Goal: Complete application form

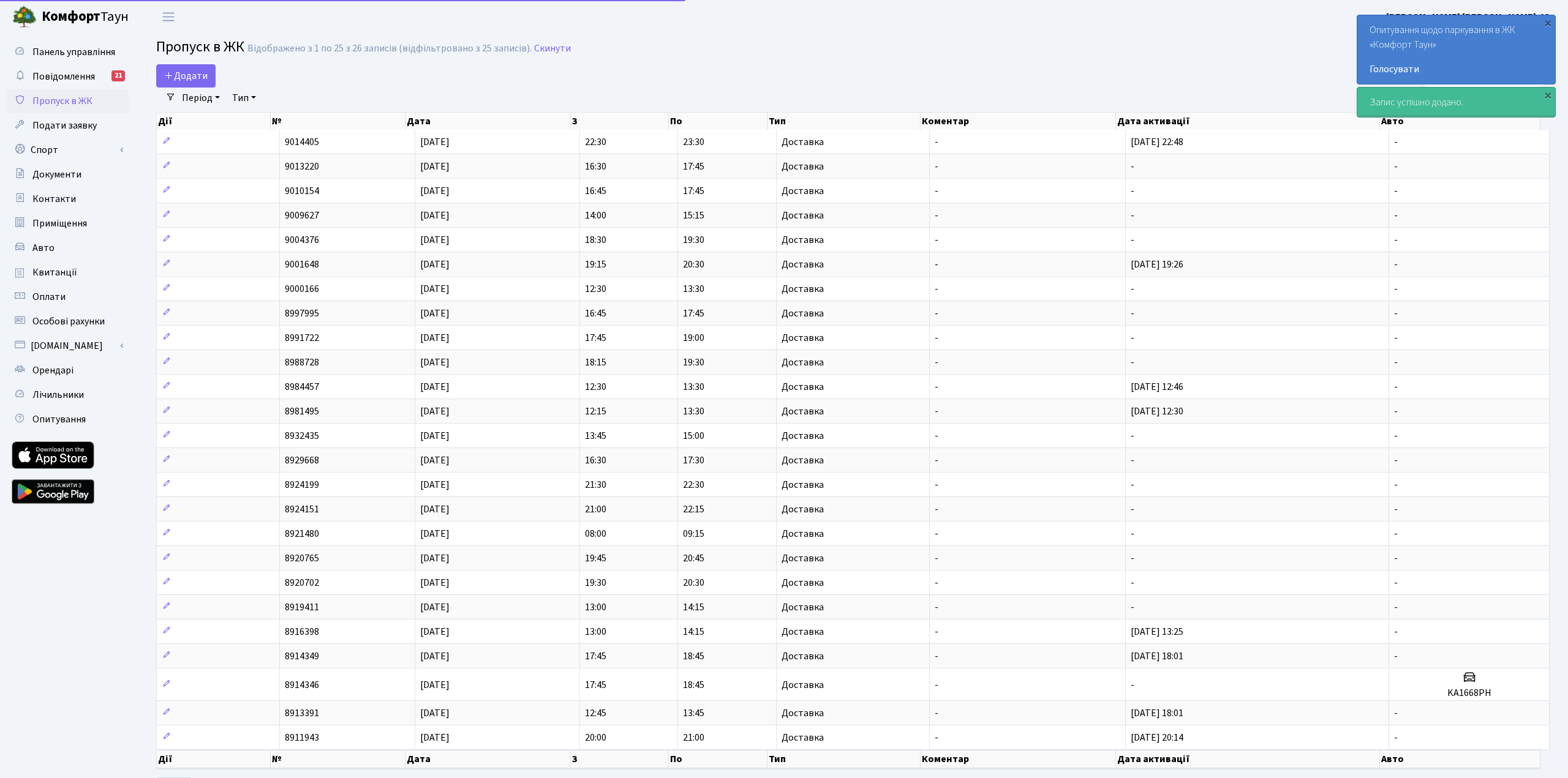
select select "25"
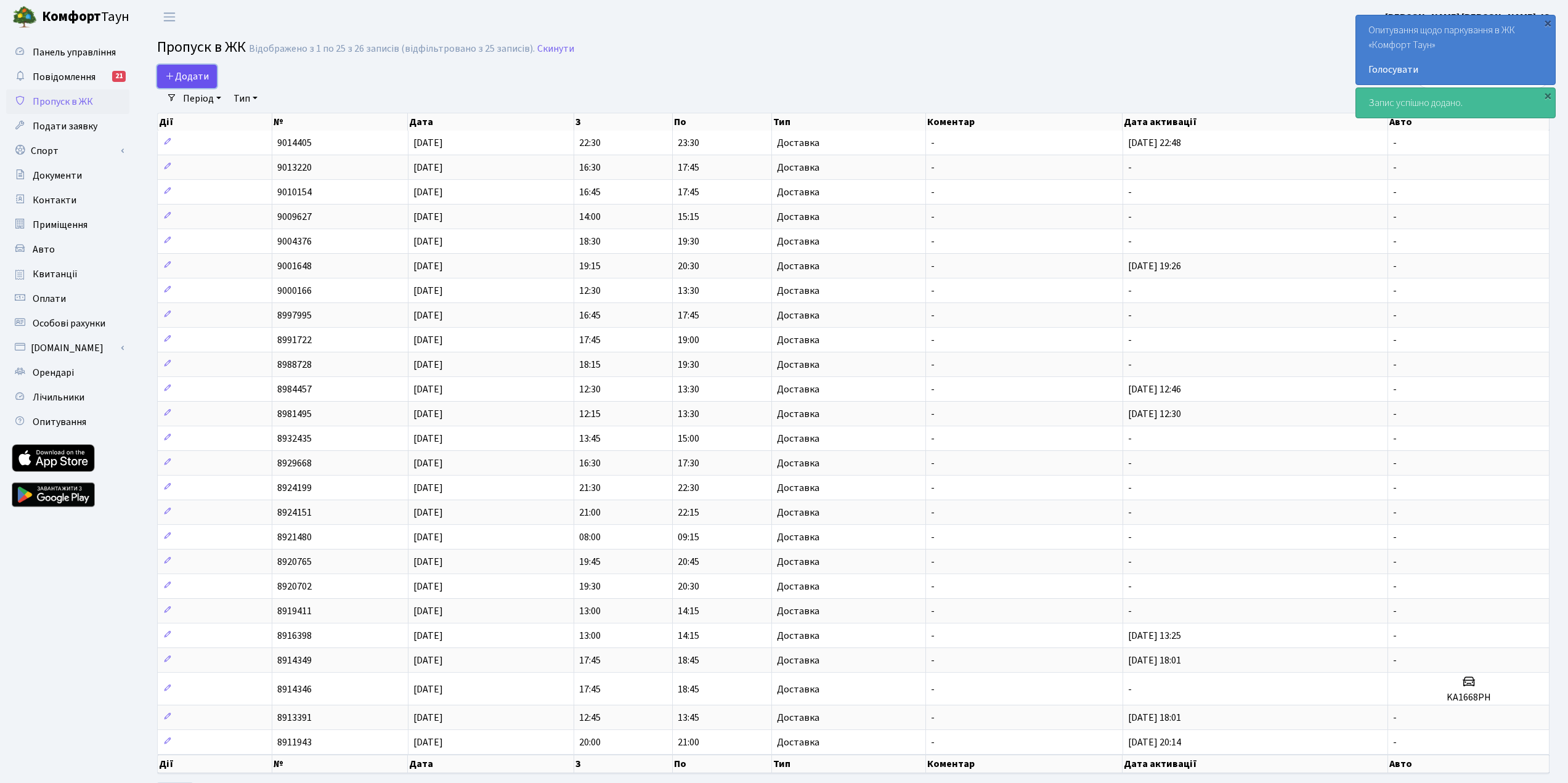
click at [176, 77] on span "Додати" at bounding box center [187, 76] width 44 height 14
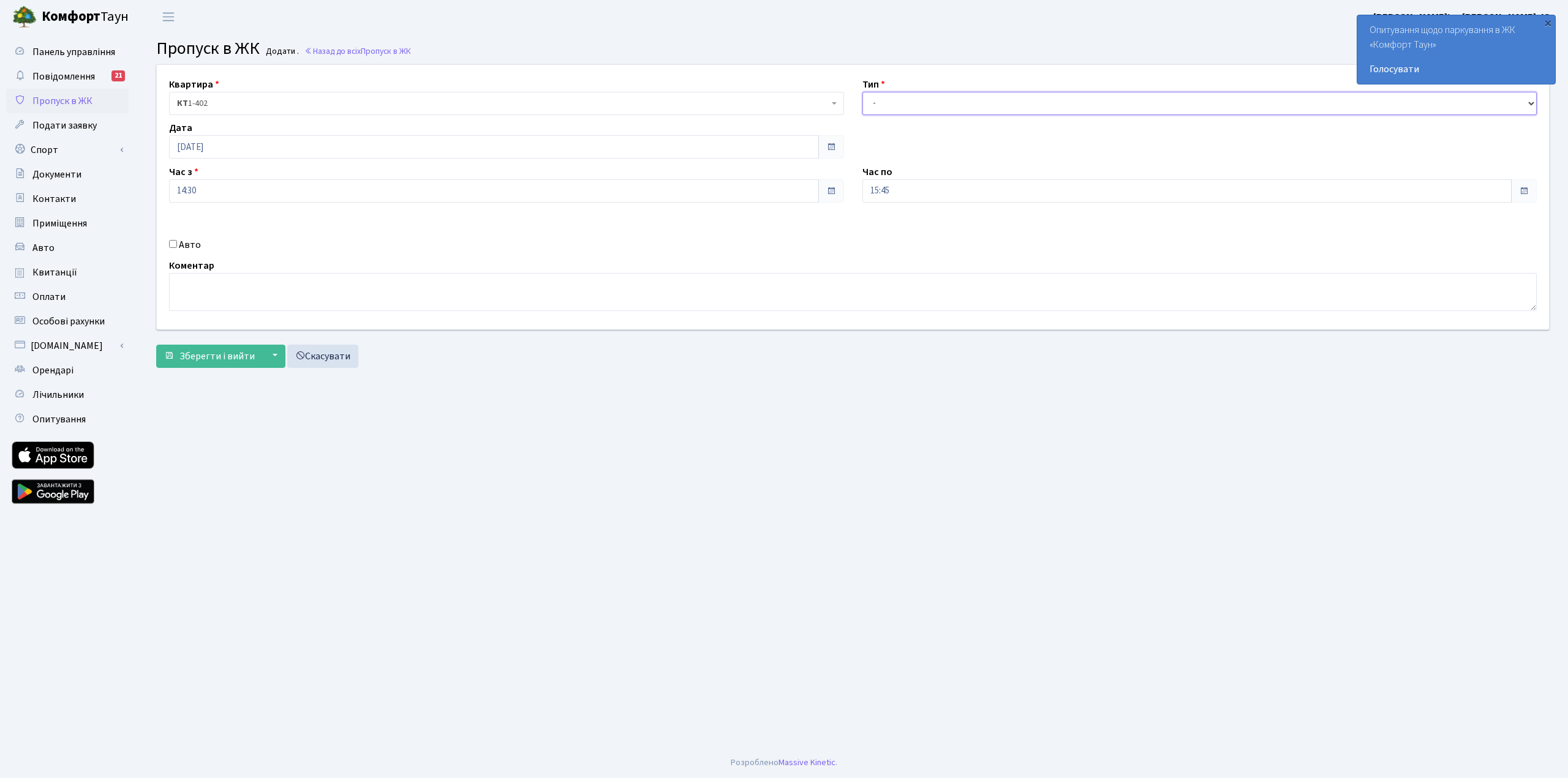
click at [931, 101] on select "- Доставка Таксі Гості Сервіс" at bounding box center [1200, 103] width 675 height 23
select select "1"
click at [863, 92] on select "- Доставка Таксі Гості Сервіс" at bounding box center [1200, 103] width 675 height 23
click at [213, 357] on span "Зберегти і вийти" at bounding box center [217, 356] width 75 height 14
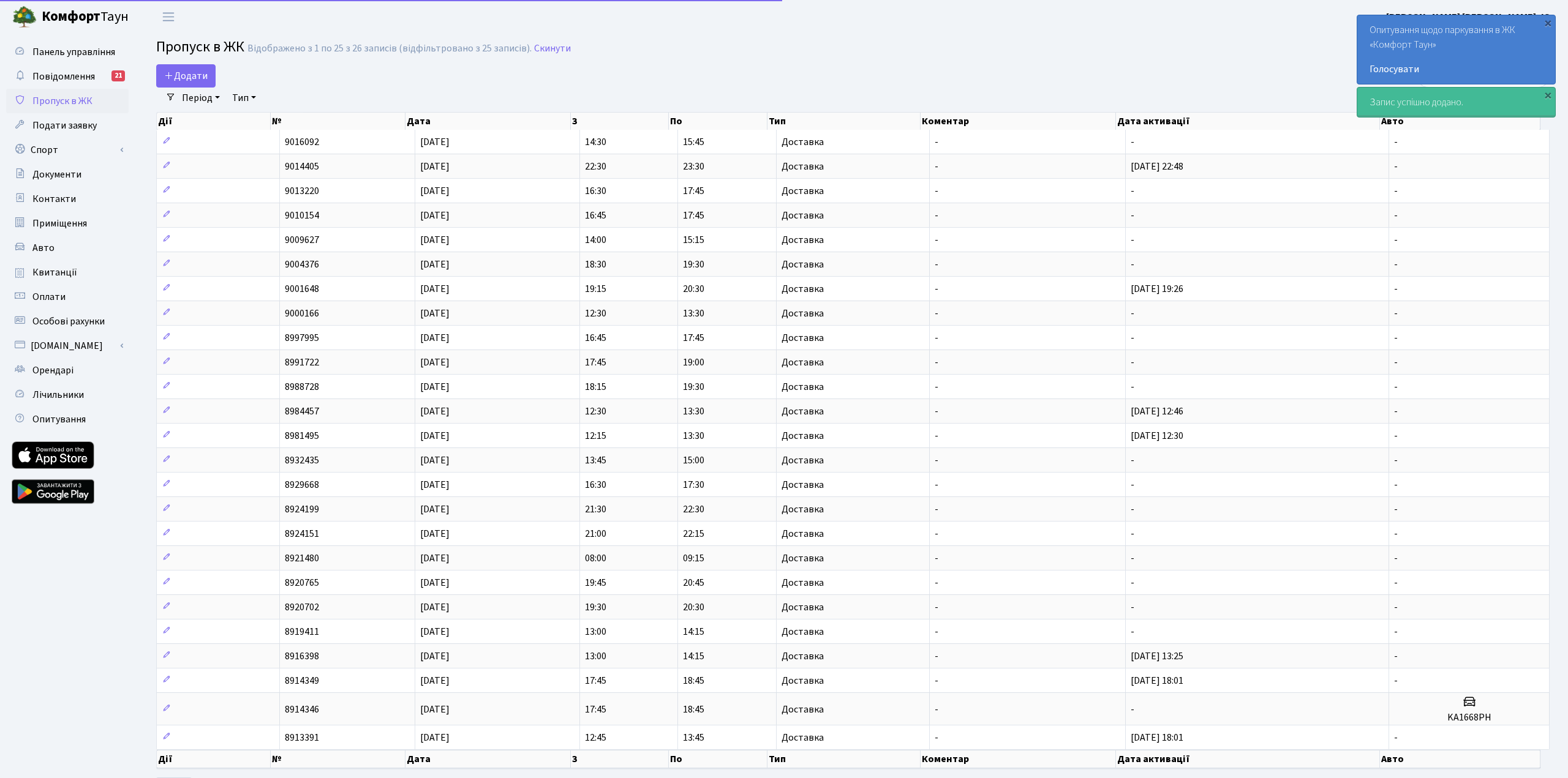
select select "25"
